Goal: Information Seeking & Learning: Check status

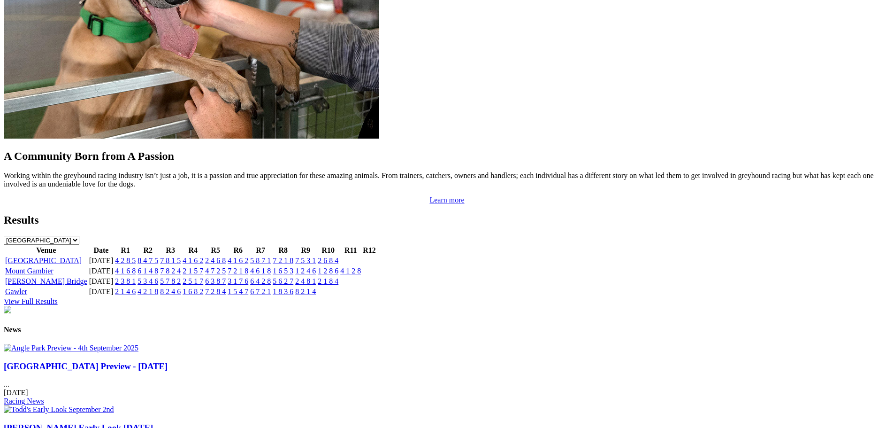
scroll to position [798, 0]
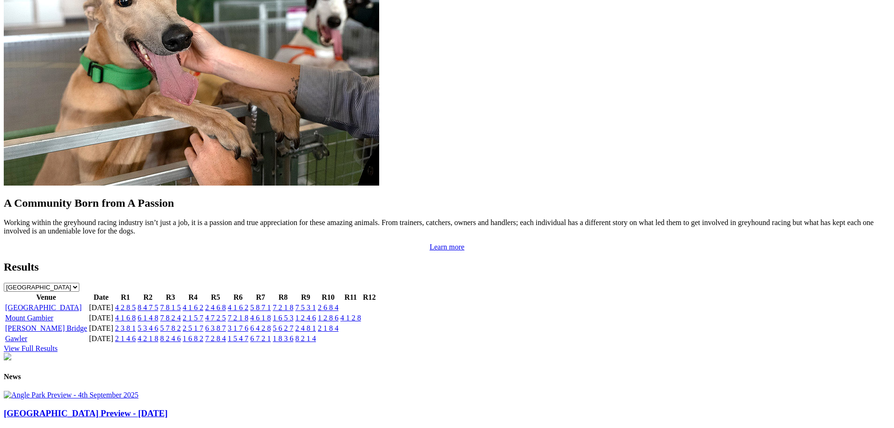
click at [226, 303] on link "2 4 6 8" at bounding box center [215, 307] width 21 height 8
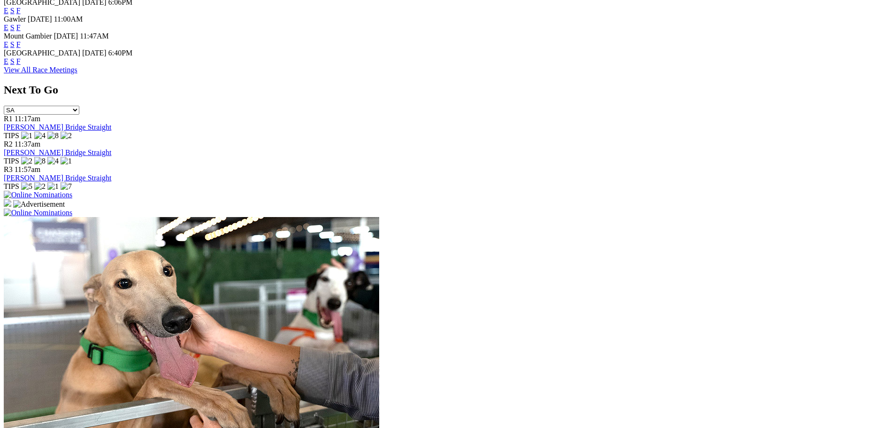
scroll to position [563, 0]
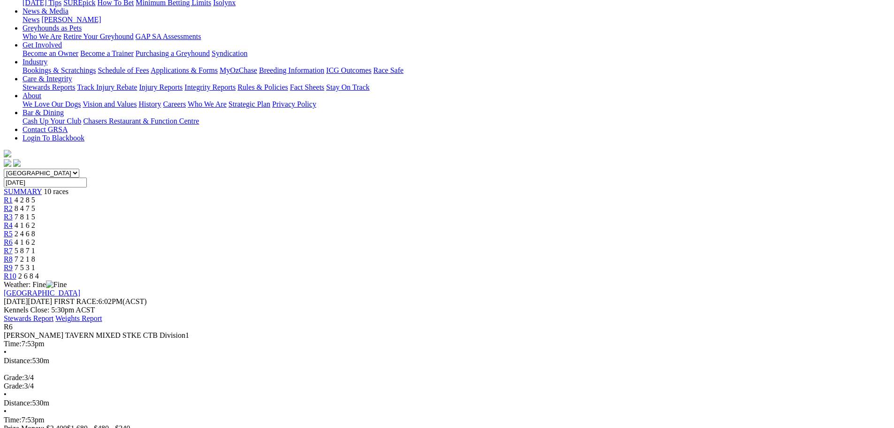
scroll to position [141, 0]
